Goal: Task Accomplishment & Management: Use online tool/utility

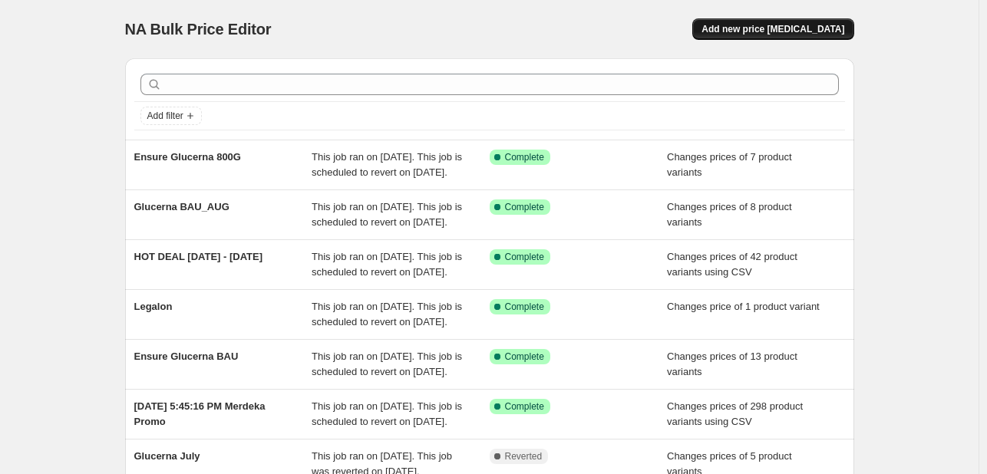
click at [762, 29] on span "Add new price [MEDICAL_DATA]" at bounding box center [773, 29] width 143 height 12
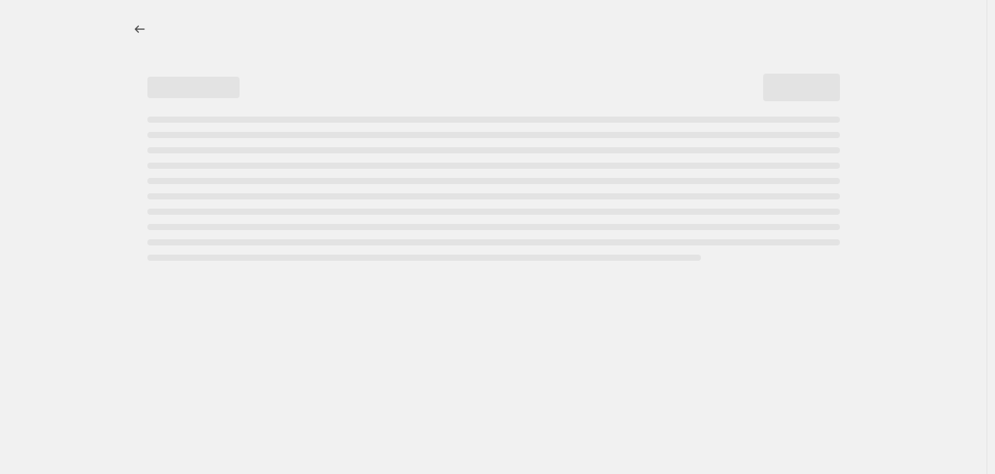
select select "percentage"
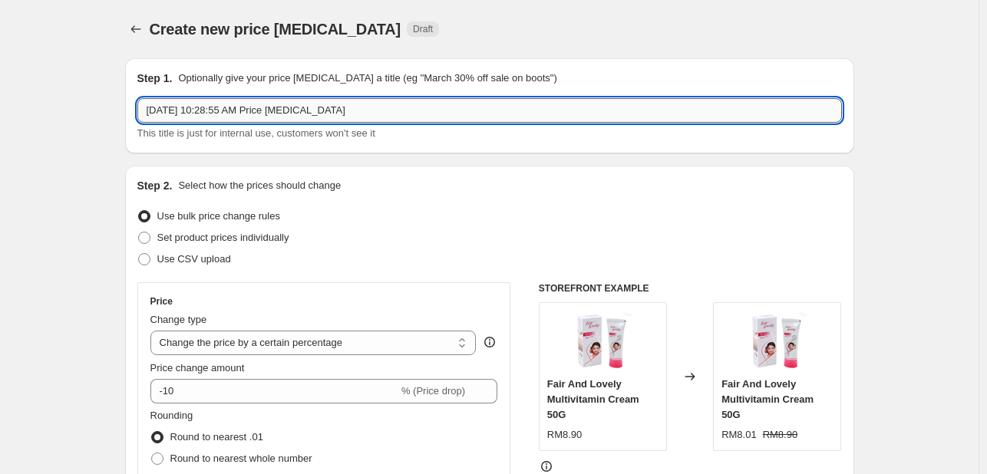
click at [341, 105] on input "Sep 4, 2025, 10:28:55 AM Price change job" at bounding box center [489, 110] width 705 height 25
type input "Sawaday Promo"
click at [230, 241] on span "Set product prices individually" at bounding box center [223, 238] width 132 height 12
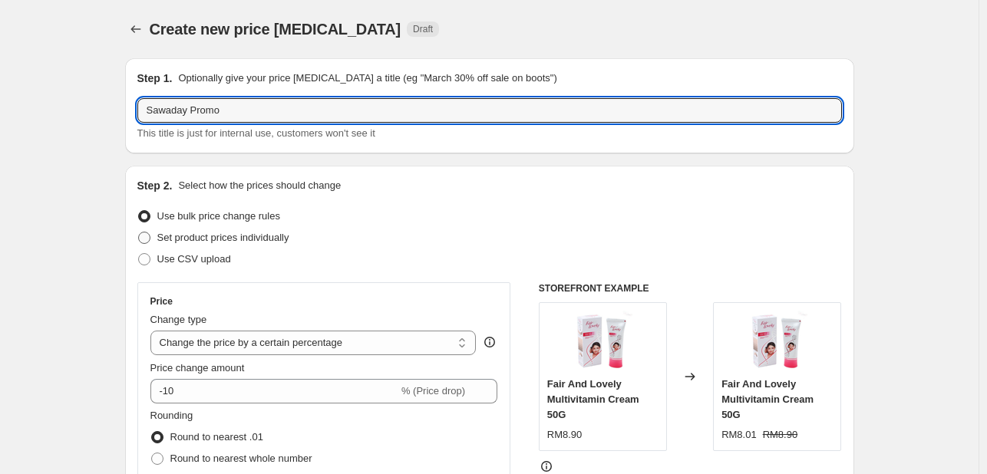
click at [139, 233] on input "Set product prices individually" at bounding box center [138, 232] width 1 height 1
radio input "true"
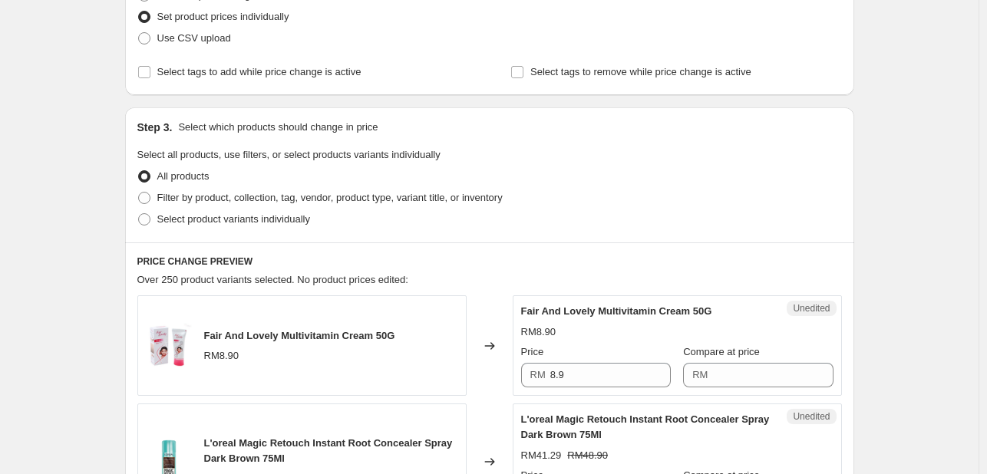
scroll to position [230, 0]
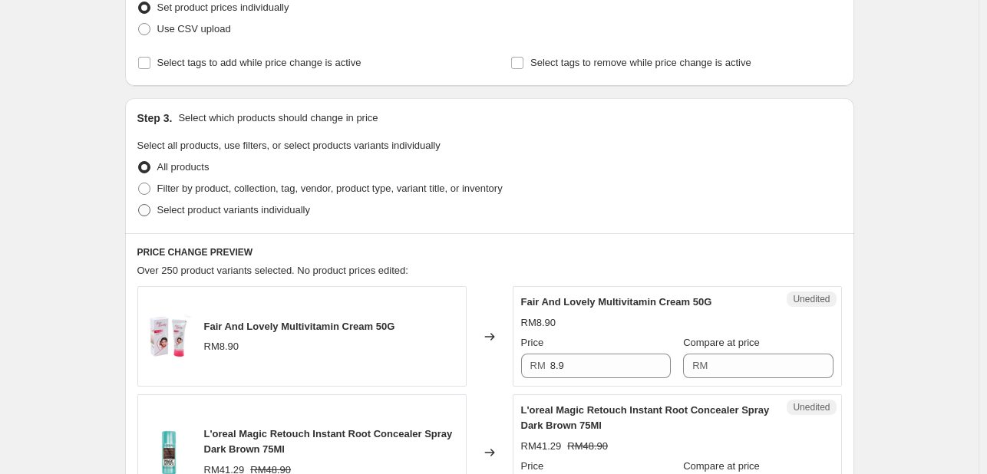
click at [233, 206] on span "Select product variants individually" at bounding box center [233, 210] width 153 height 12
click at [139, 205] on input "Select product variants individually" at bounding box center [138, 204] width 1 height 1
radio input "true"
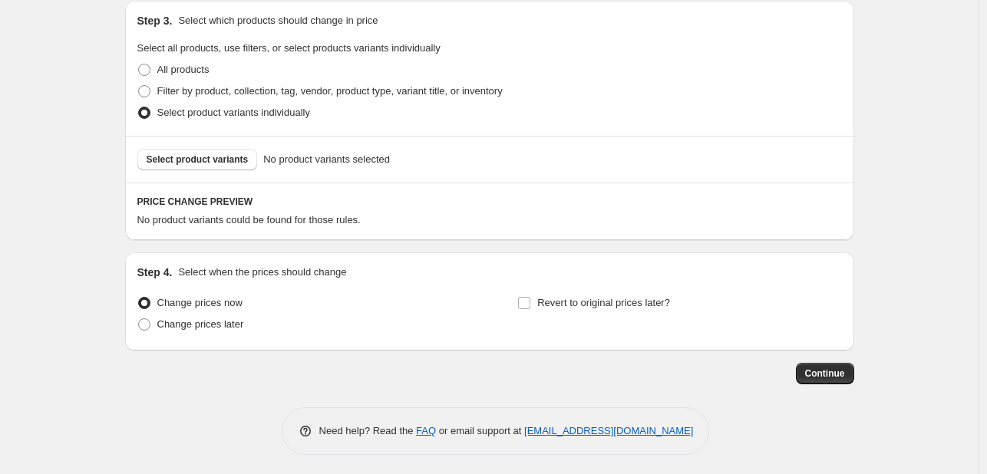
scroll to position [332, 0]
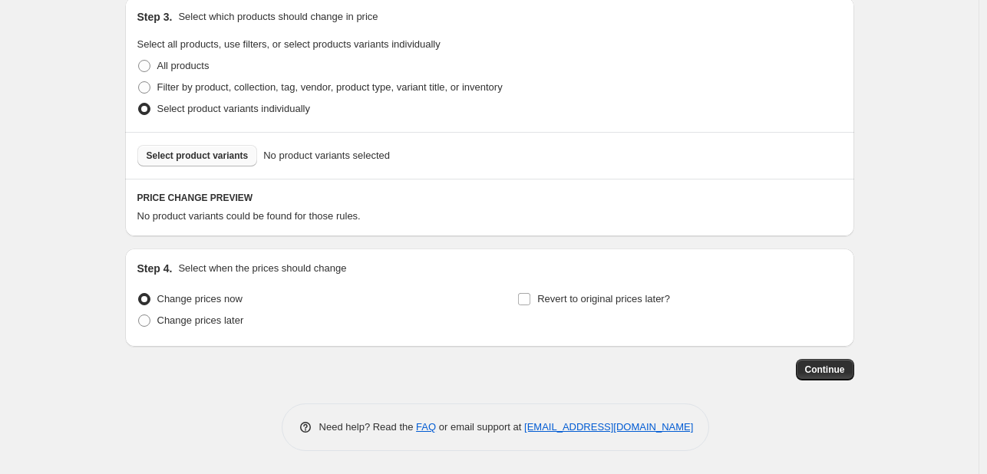
click at [148, 156] on button "Select product variants" at bounding box center [197, 155] width 121 height 21
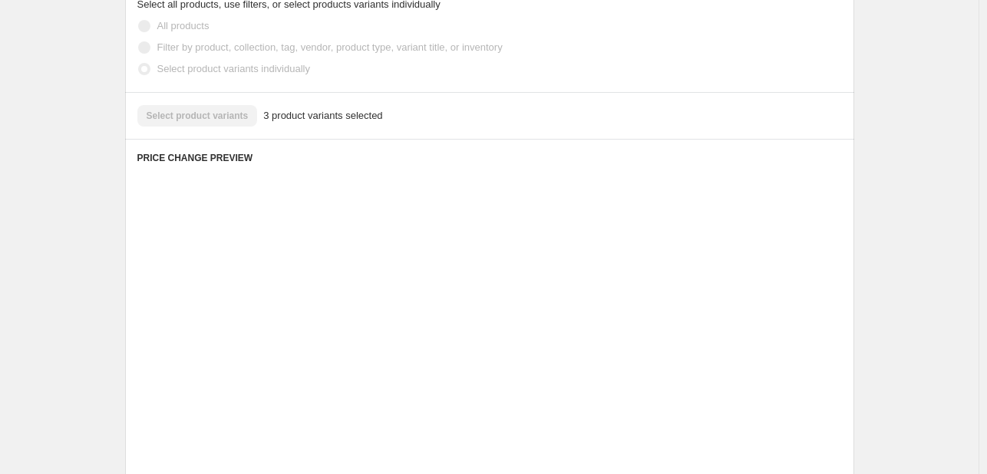
scroll to position [408, 0]
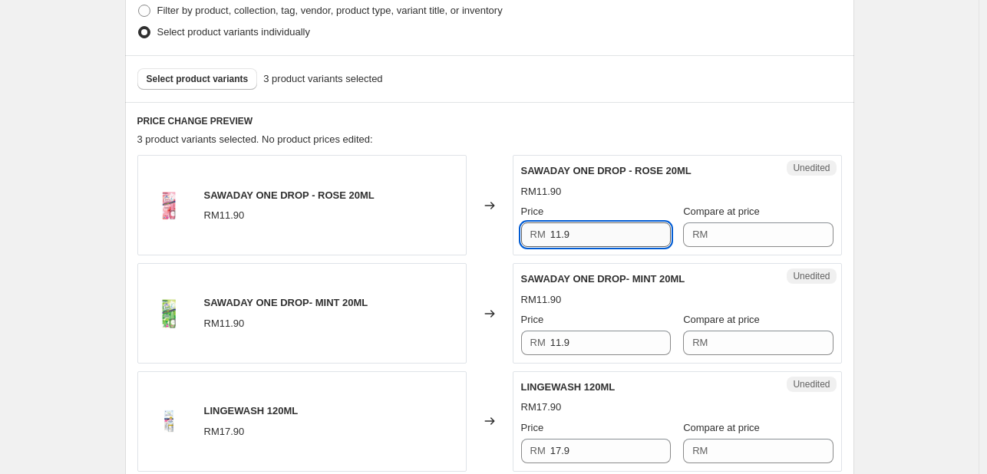
click at [564, 236] on input "11.9" at bounding box center [610, 235] width 121 height 25
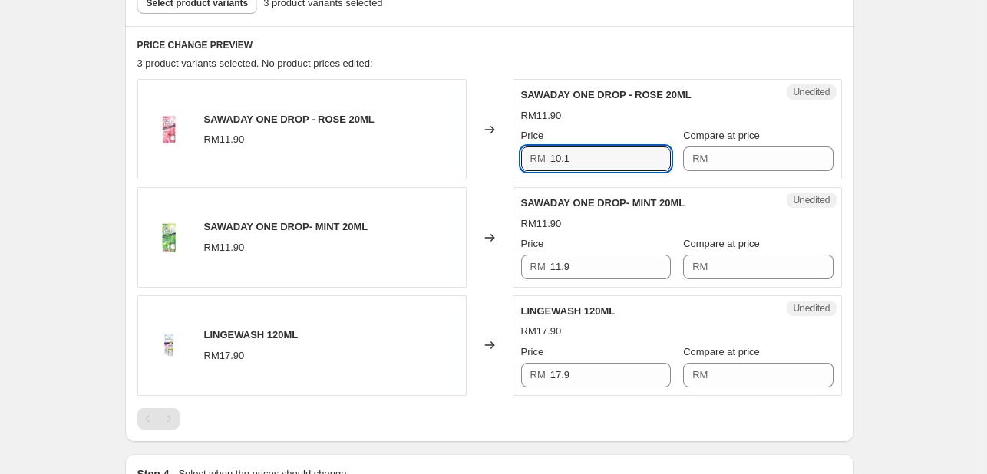
scroll to position [485, 0]
type input "10.1"
click at [718, 163] on input "Compare at price" at bounding box center [772, 158] width 121 height 25
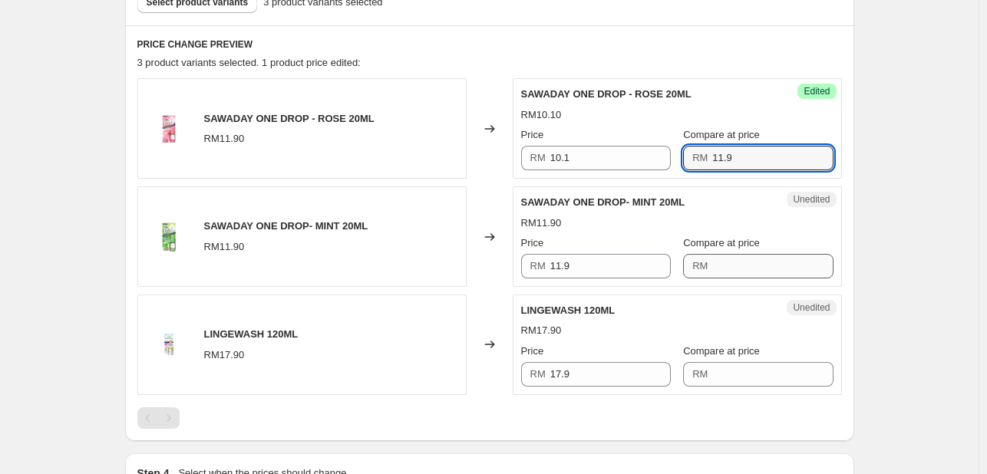
type input "11.9"
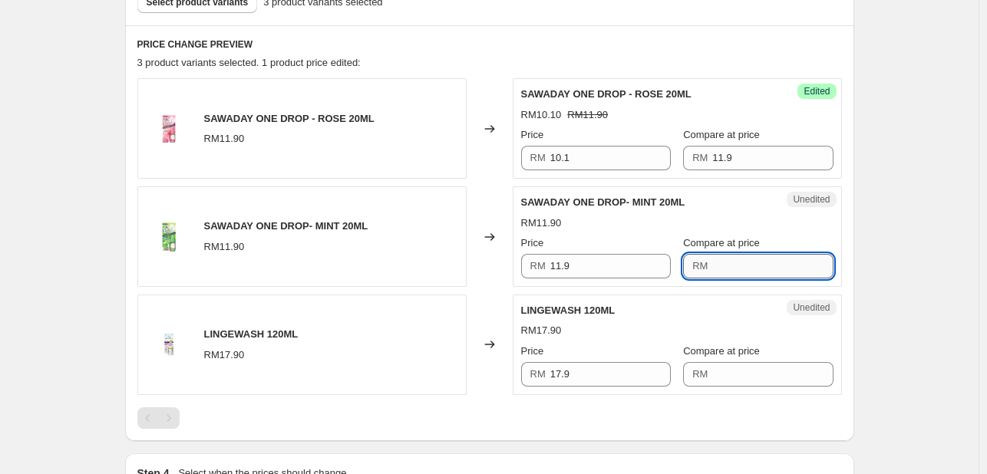
click at [722, 256] on input "Compare at price" at bounding box center [772, 266] width 121 height 25
type input "11.9"
click at [650, 262] on input "11.9" at bounding box center [610, 266] width 121 height 25
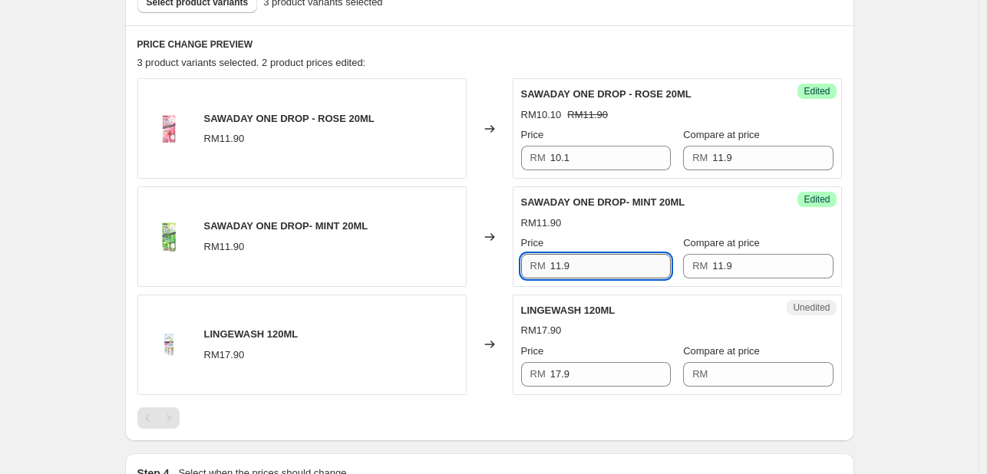
click at [650, 262] on input "11.9" at bounding box center [610, 266] width 121 height 25
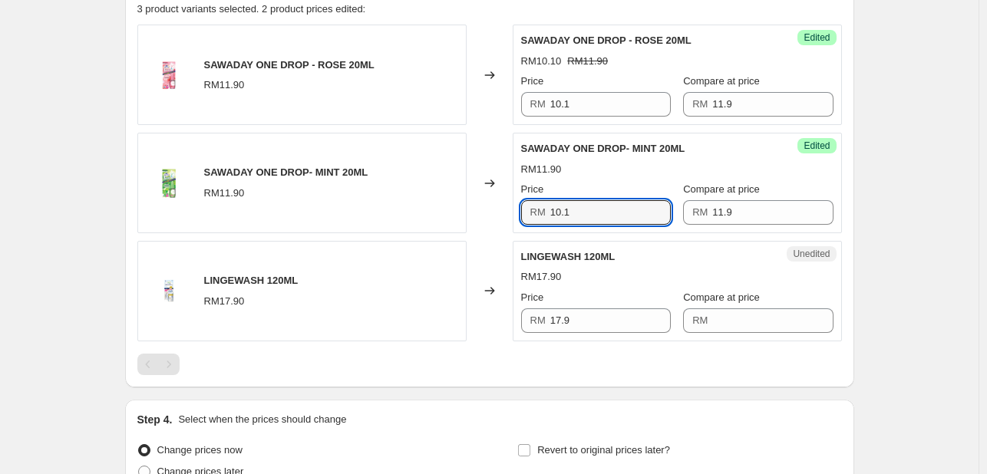
scroll to position [562, 0]
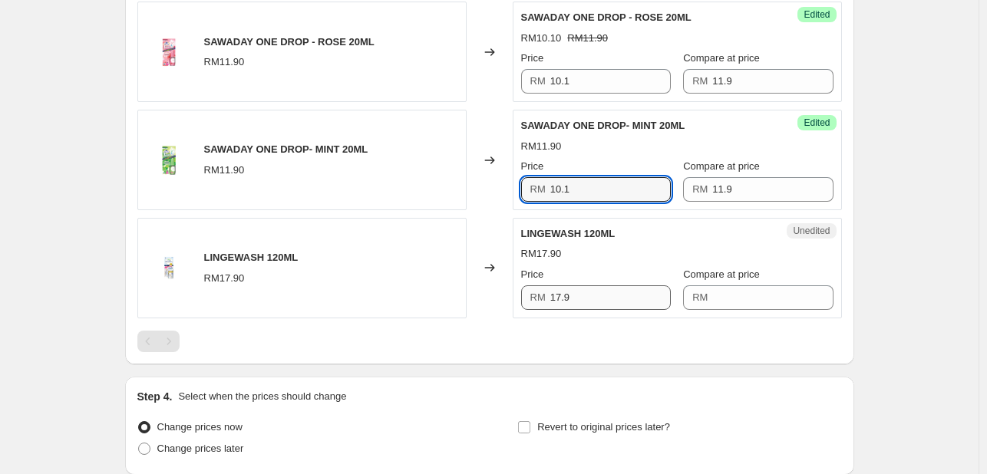
type input "10.1"
click at [585, 299] on input "17.9" at bounding box center [610, 298] width 121 height 25
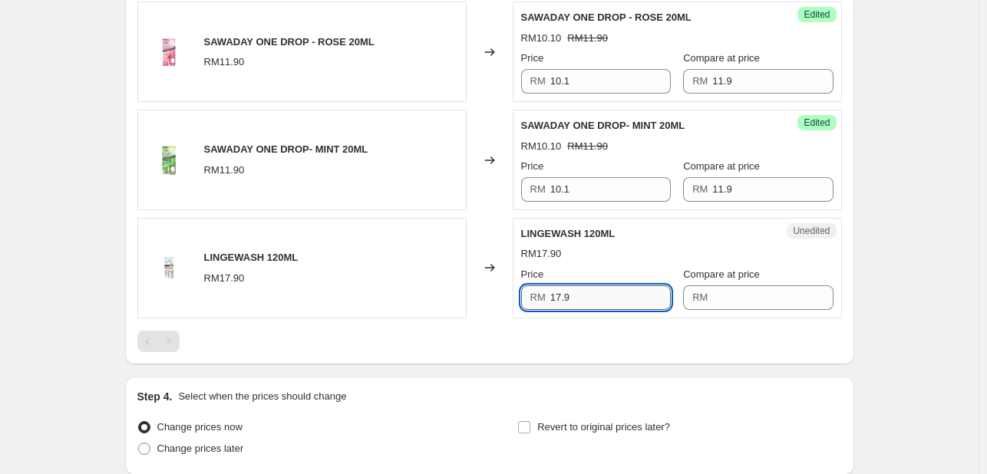
click at [585, 299] on input "17.9" at bounding box center [610, 298] width 121 height 25
type input "14.32"
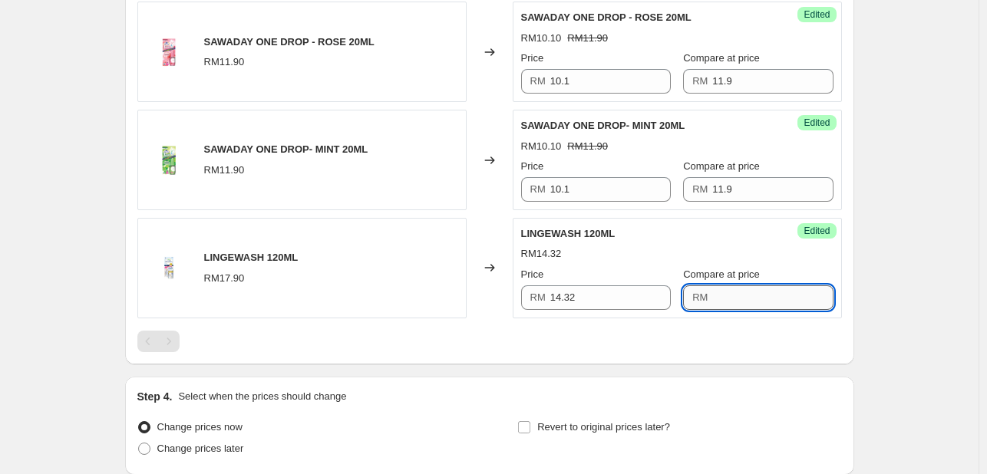
click at [741, 286] on input "Compare at price" at bounding box center [772, 298] width 121 height 25
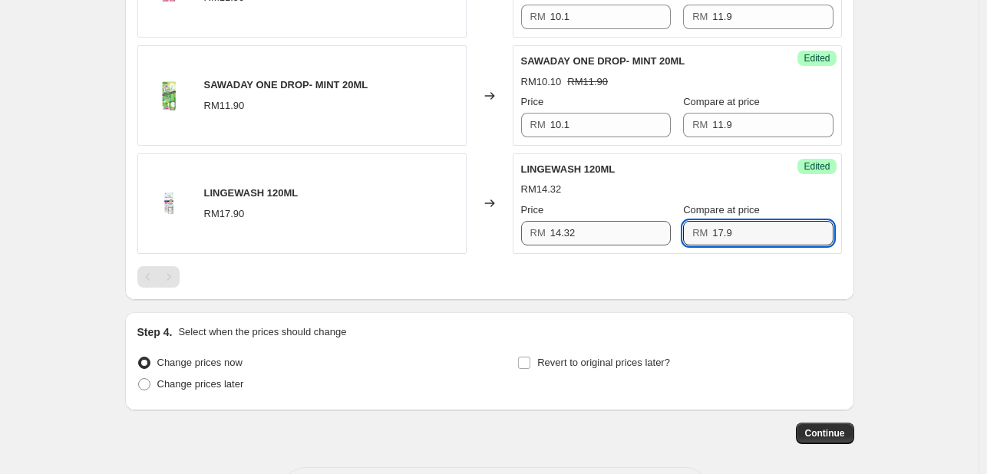
scroll to position [639, 0]
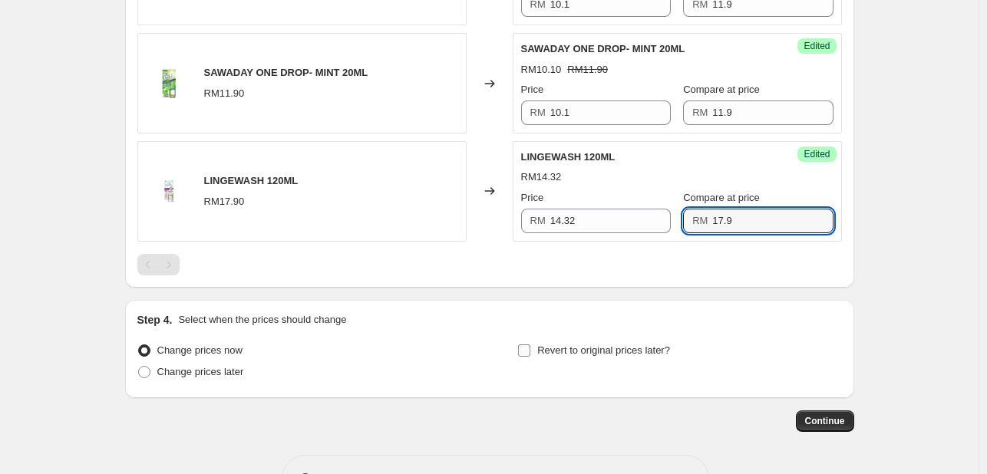
type input "17.9"
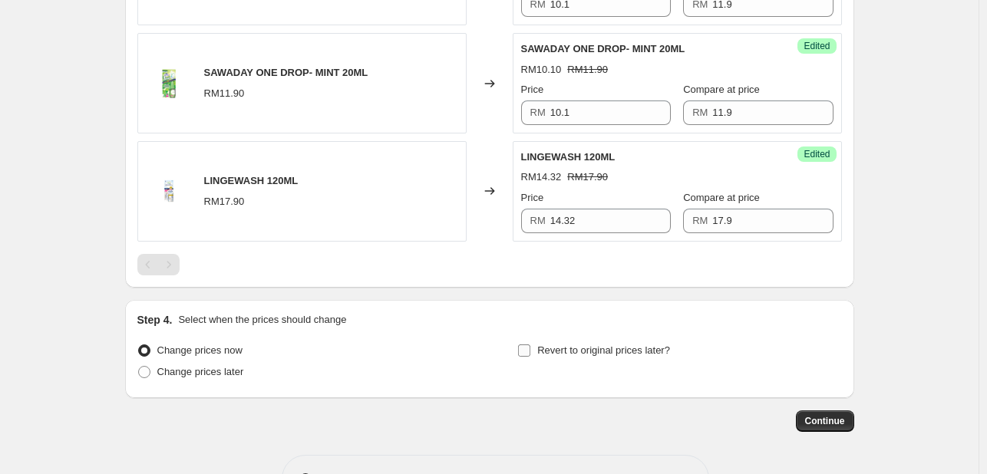
click at [546, 352] on span "Revert to original prices later?" at bounding box center [603, 351] width 133 height 12
click at [530, 352] on input "Revert to original prices later?" at bounding box center [524, 351] width 12 height 12
checkbox input "true"
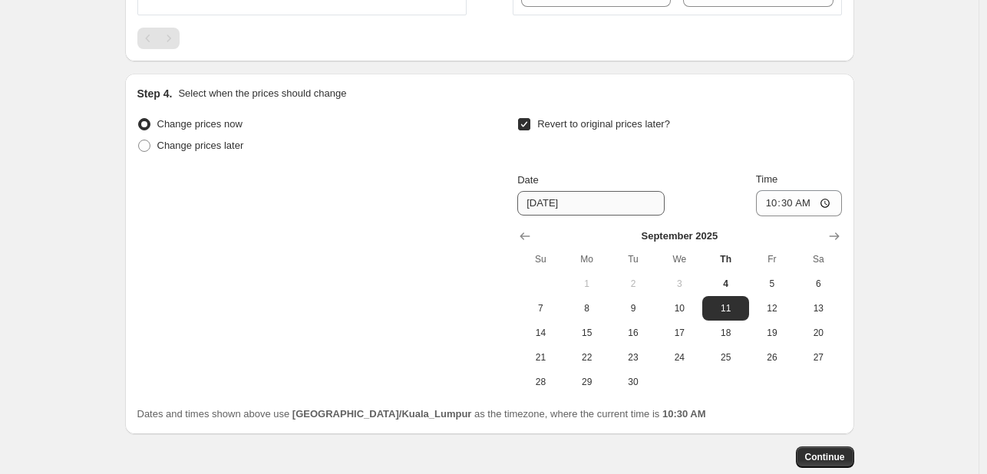
scroll to position [869, 0]
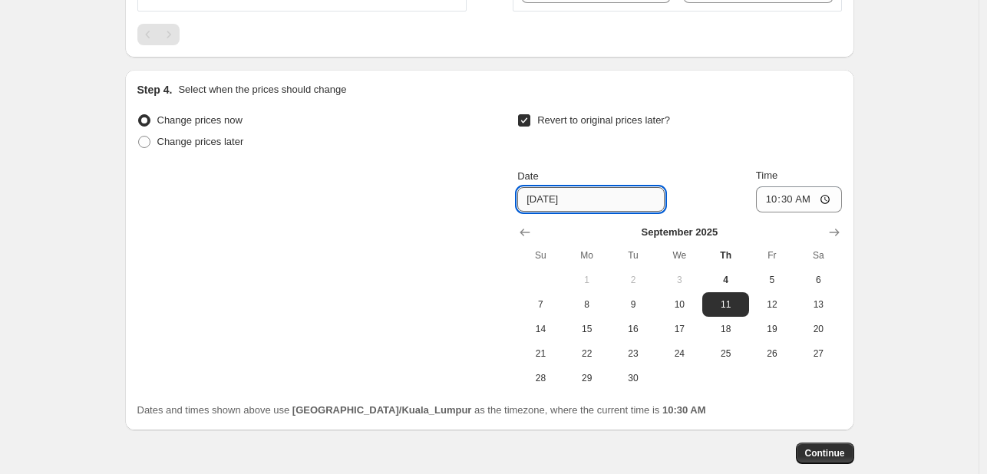
click at [606, 200] on input "9/11/2025" at bounding box center [590, 199] width 147 height 25
click at [845, 225] on button "Show next month, October 2025" at bounding box center [834, 232] width 21 height 21
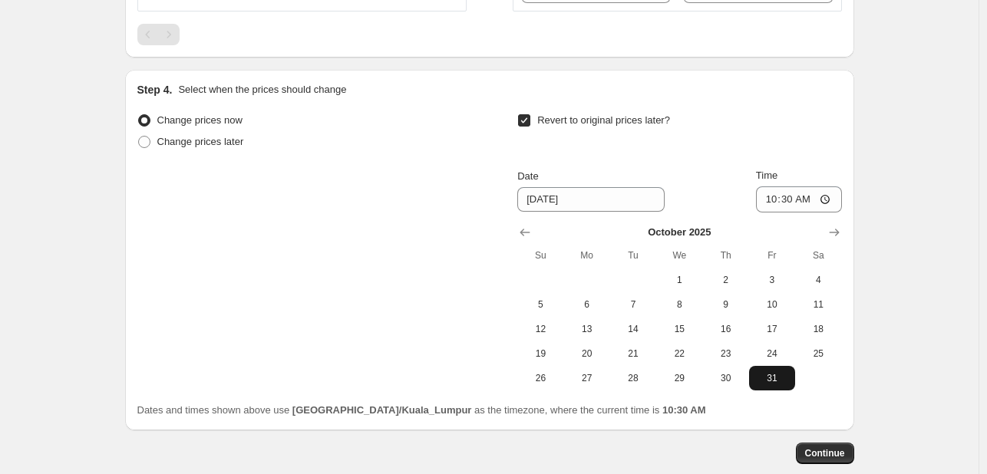
click at [770, 378] on span "31" at bounding box center [772, 378] width 34 height 12
type input "10/31/2025"
click at [774, 197] on input "10:30" at bounding box center [799, 200] width 86 height 26
type input "00:00"
click at [840, 447] on span "Continue" at bounding box center [825, 453] width 40 height 12
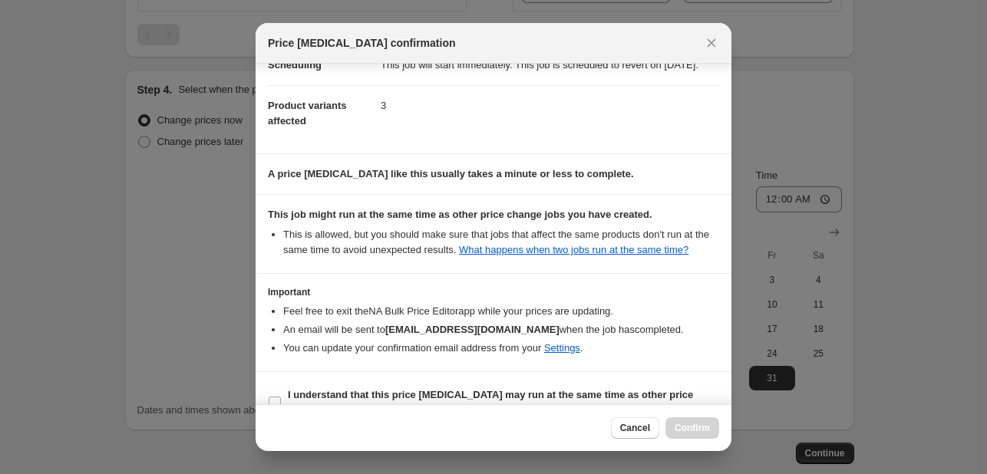
scroll to position [89, 0]
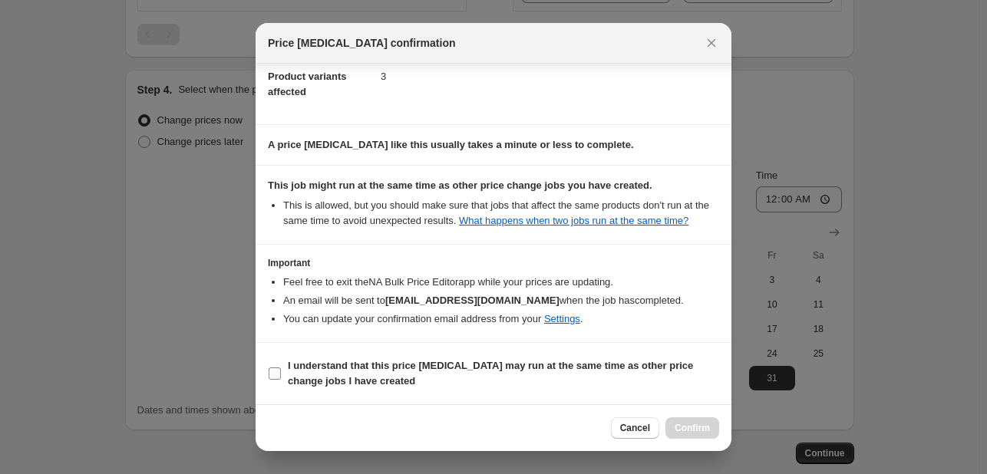
click at [275, 375] on input "I understand that this price change job may run at the same time as other price…" at bounding box center [275, 374] width 12 height 12
checkbox input "true"
click at [701, 425] on span "Confirm" at bounding box center [692, 428] width 35 height 12
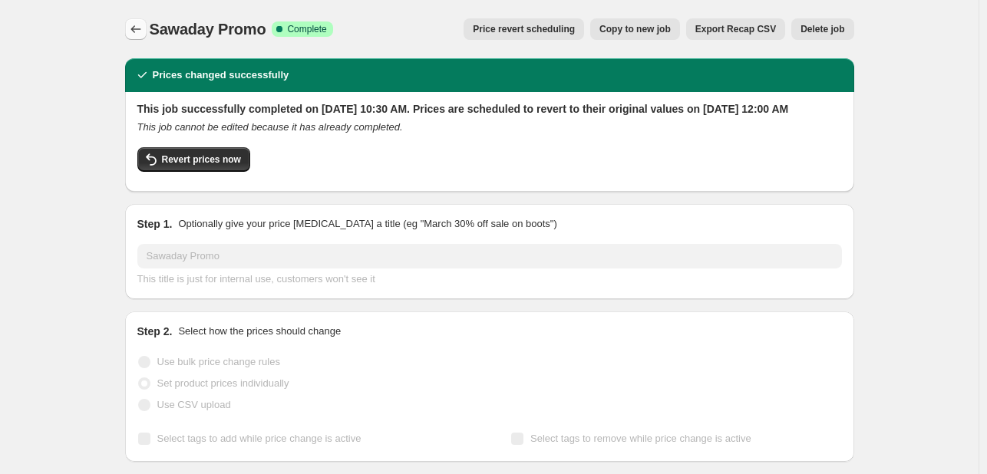
click at [134, 34] on icon "Price change jobs" at bounding box center [135, 28] width 15 height 15
